Goal: Transaction & Acquisition: Book appointment/travel/reservation

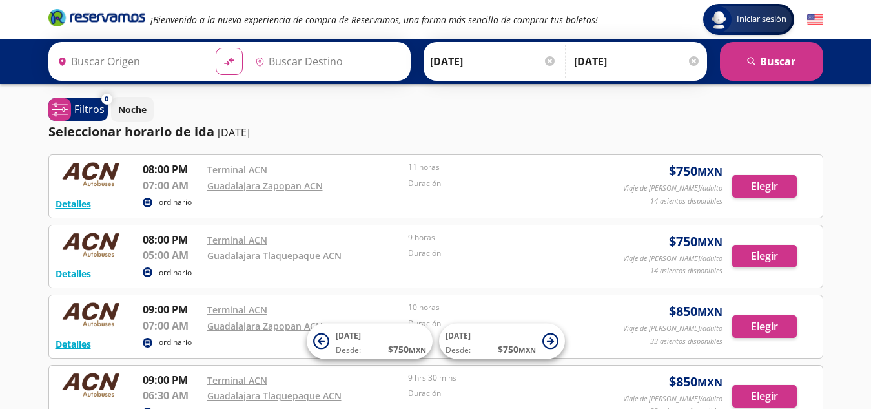
type input "[GEOGRAPHIC_DATA], [GEOGRAPHIC_DATA]"
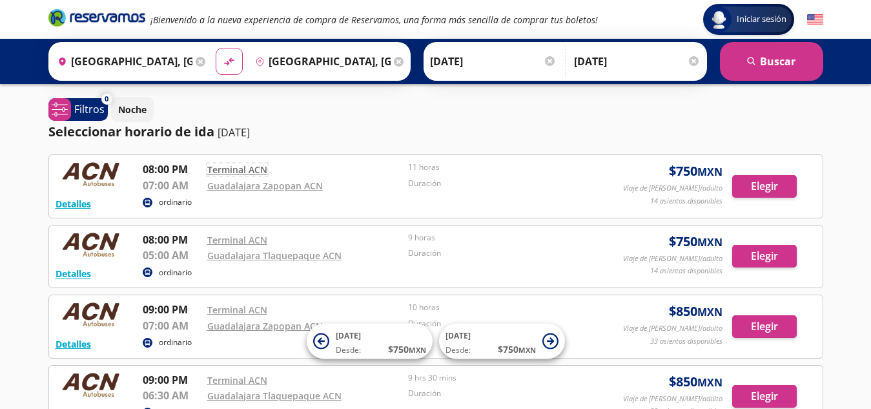
click at [247, 170] on link "Terminal ACN" at bounding box center [237, 169] width 60 height 12
click at [247, 171] on link "Terminal ACN" at bounding box center [237, 169] width 60 height 12
click at [227, 170] on link "Terminal ACN" at bounding box center [237, 169] width 60 height 12
click at [757, 185] on button "Elegir" at bounding box center [764, 186] width 65 height 23
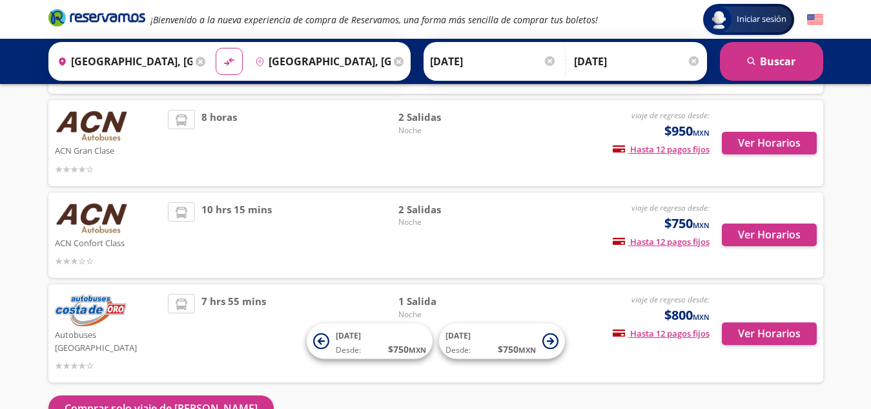
scroll to position [236, 0]
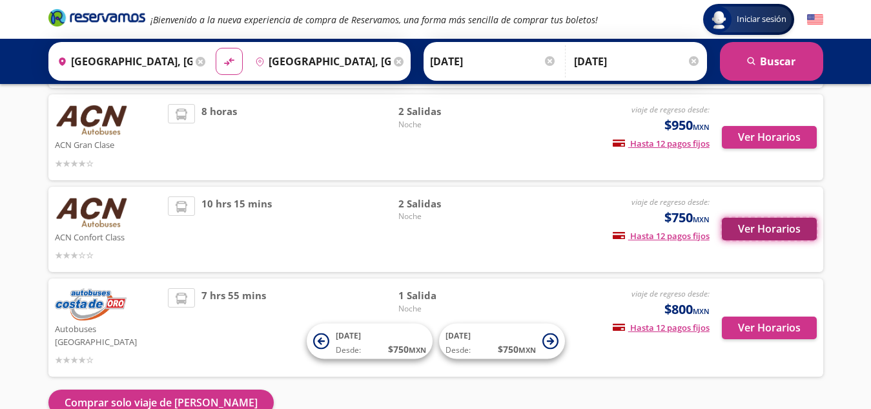
click at [768, 229] on button "Ver Horarios" at bounding box center [769, 229] width 95 height 23
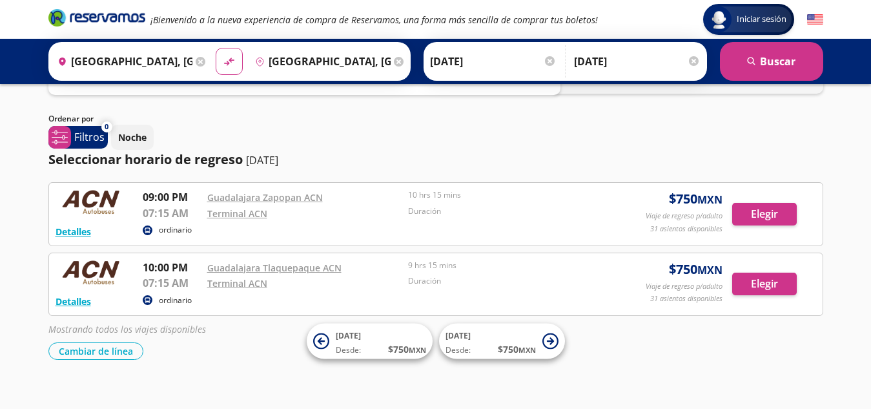
scroll to position [53, 0]
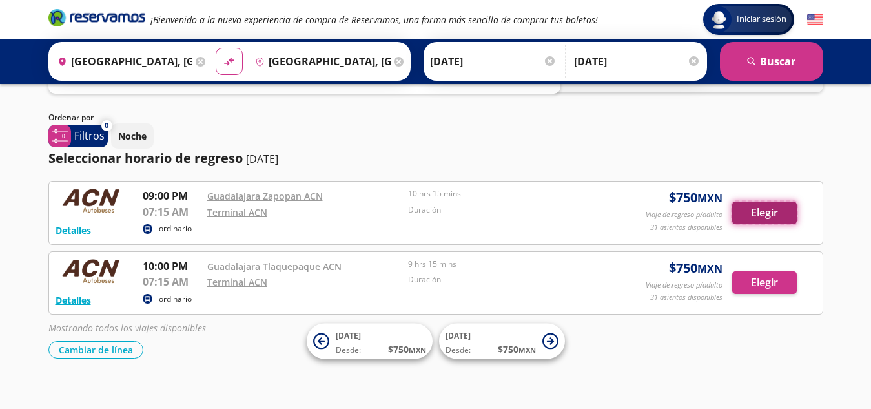
click at [782, 208] on button "Elegir" at bounding box center [764, 212] width 65 height 23
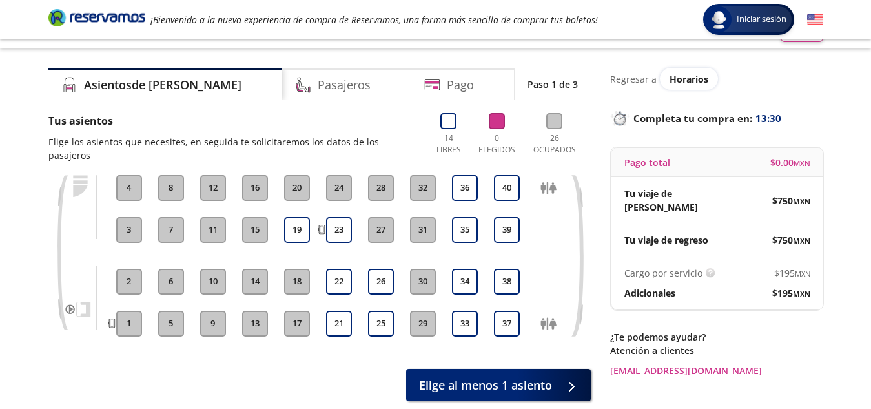
scroll to position [23, 0]
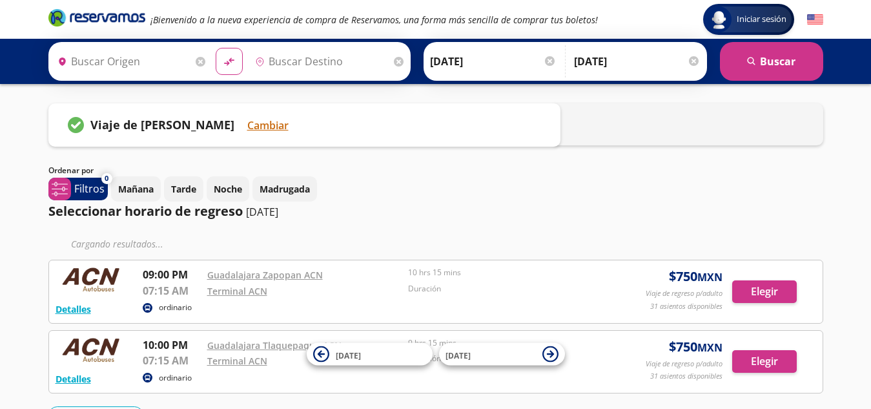
type input "[GEOGRAPHIC_DATA], [GEOGRAPHIC_DATA]"
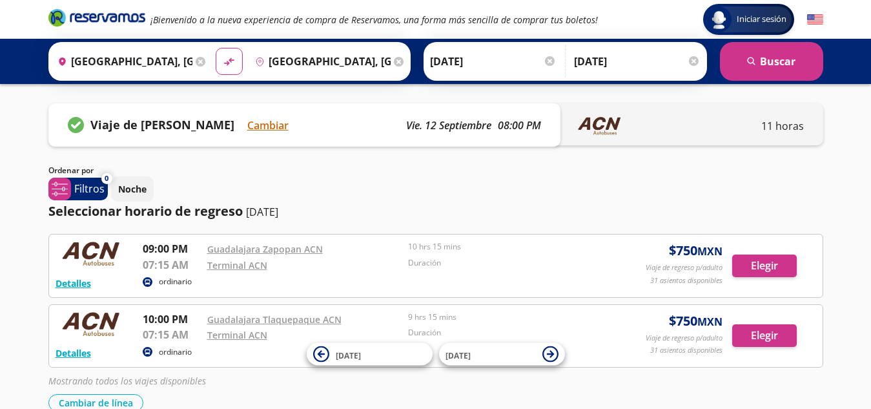
scroll to position [33, 0]
